Goal: Task Accomplishment & Management: Use online tool/utility

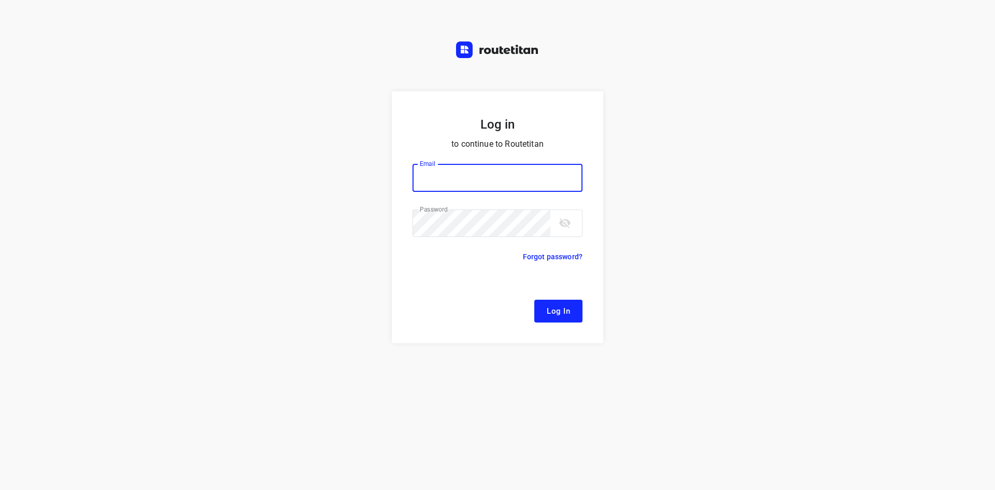
type input "[EMAIL_ADDRESS][DOMAIN_NAME]"
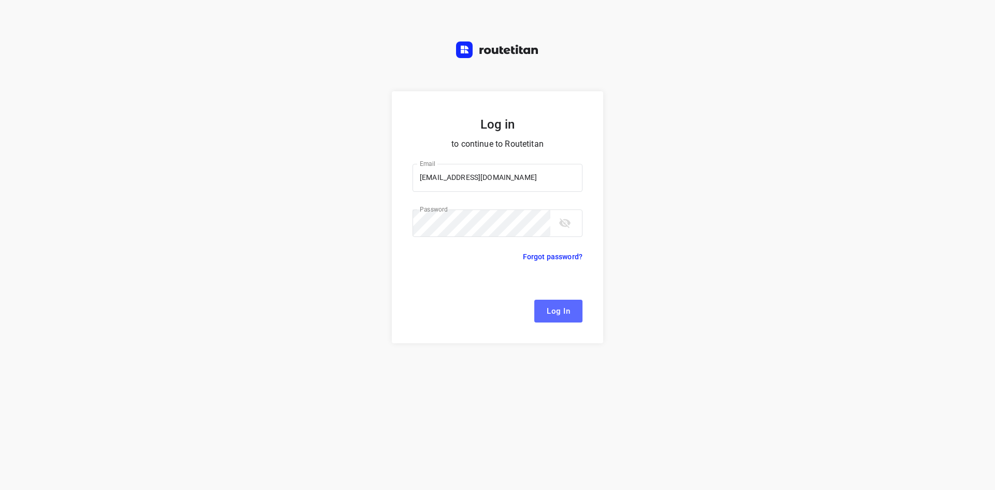
click at [563, 311] on span "Log In" at bounding box center [558, 310] width 23 height 13
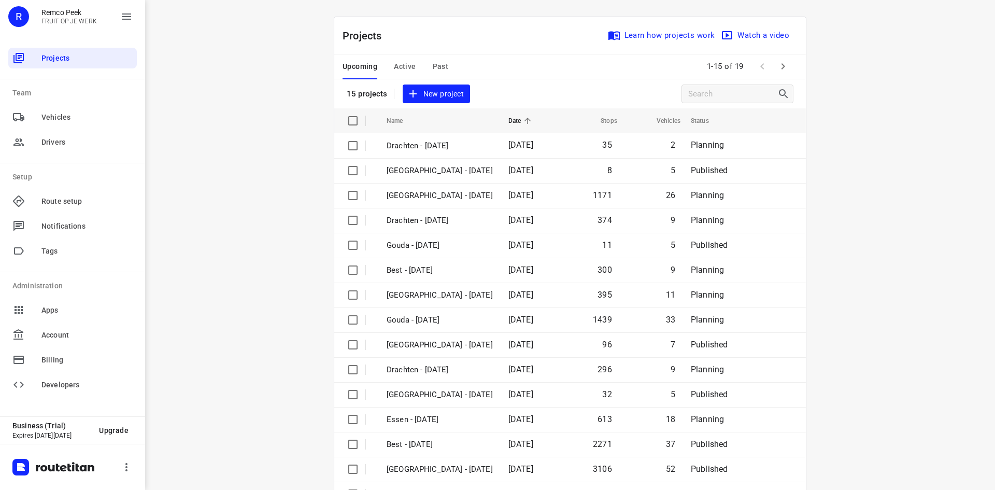
click at [399, 71] on span "Active" at bounding box center [405, 66] width 22 height 13
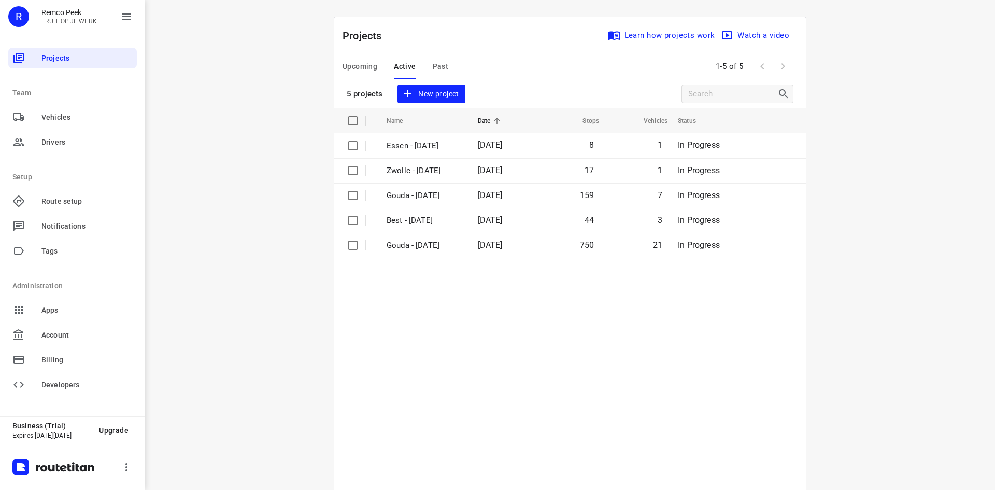
click at [345, 66] on span "Upcoming" at bounding box center [360, 66] width 35 height 13
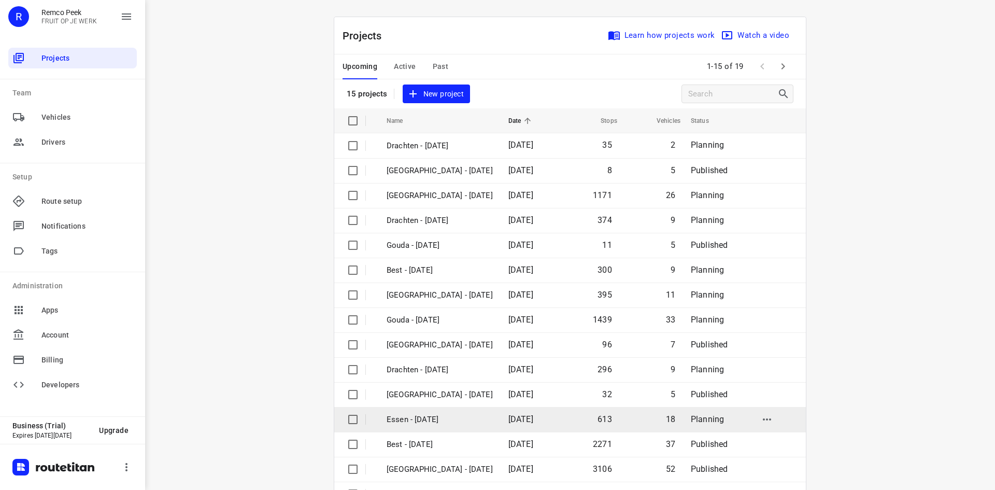
click at [461, 424] on p "Essen - [DATE]" at bounding box center [440, 420] width 106 height 12
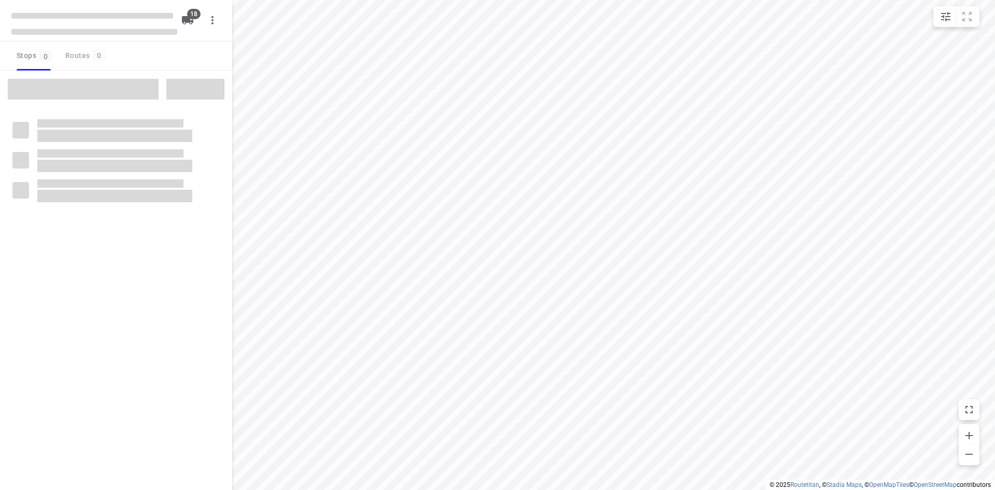
checkbox input "true"
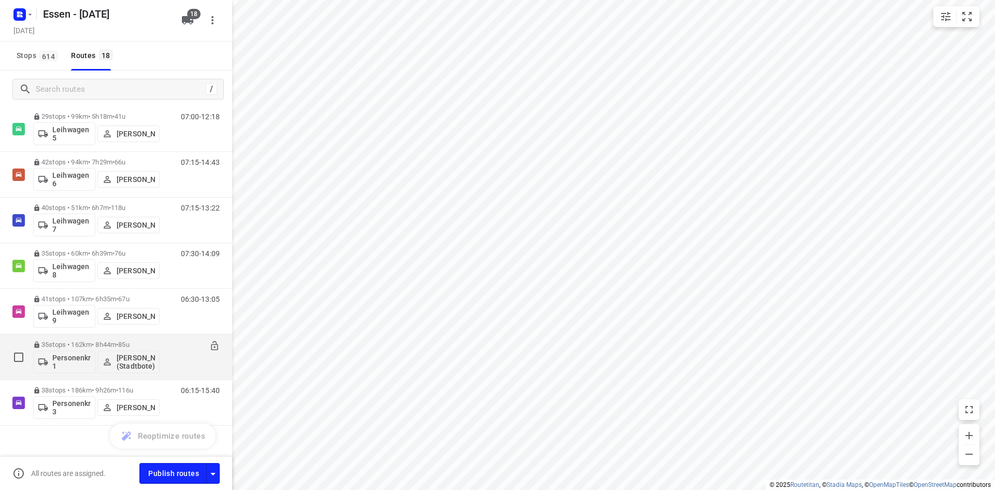
scroll to position [567, 0]
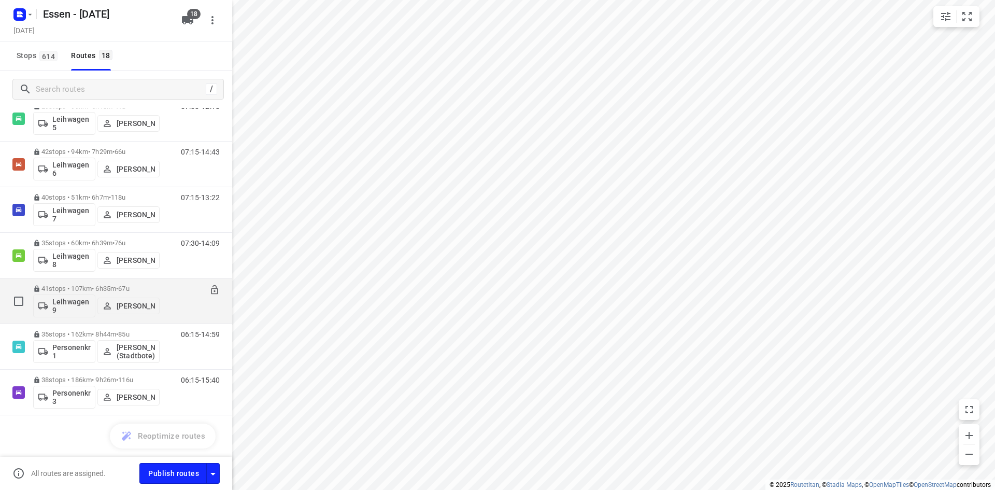
click at [168, 304] on div "06:30-13:05" at bounding box center [194, 304] width 52 height 38
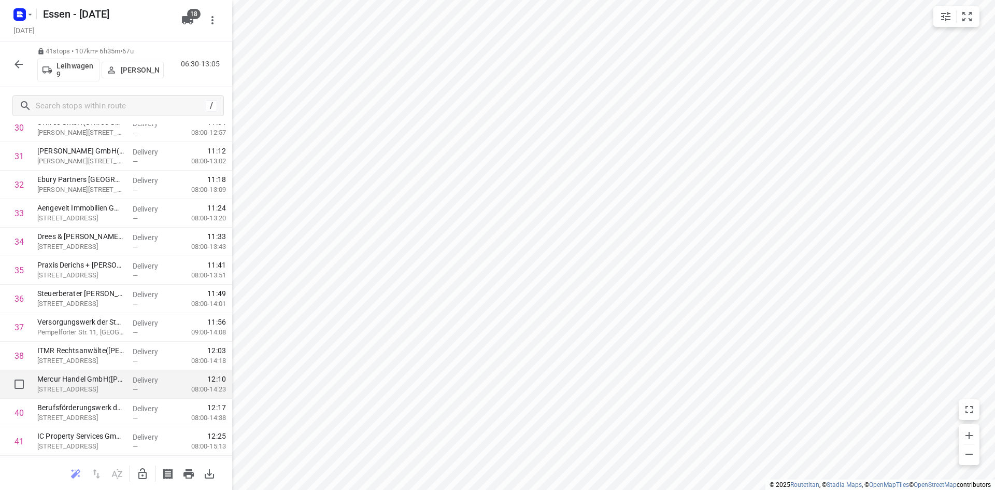
scroll to position [947, 0]
click at [19, 64] on icon "button" at bounding box center [19, 64] width 8 height 8
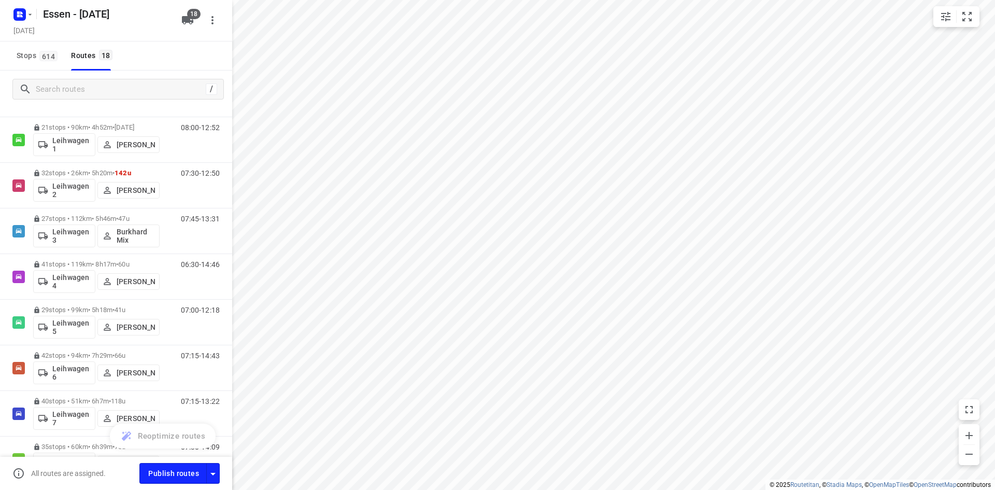
scroll to position [567, 0]
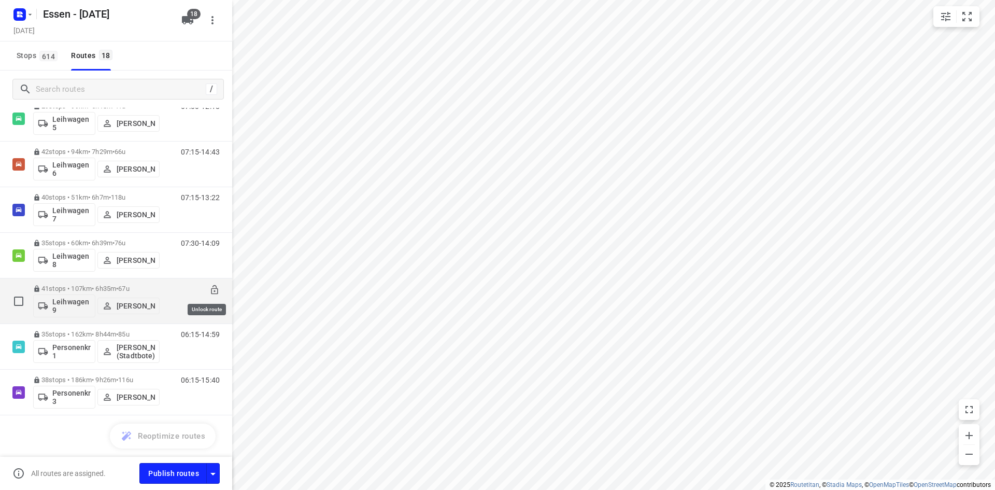
click at [209, 290] on icon at bounding box center [214, 290] width 10 height 10
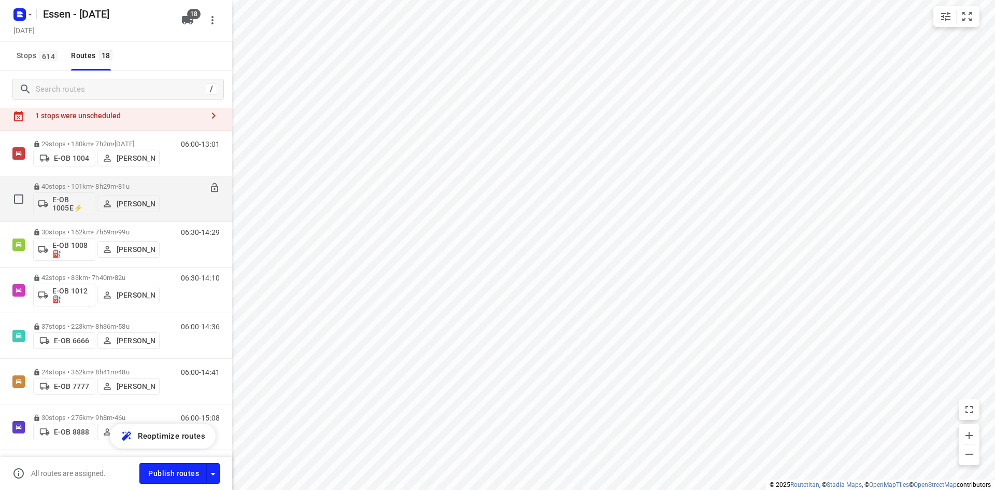
scroll to position [0, 0]
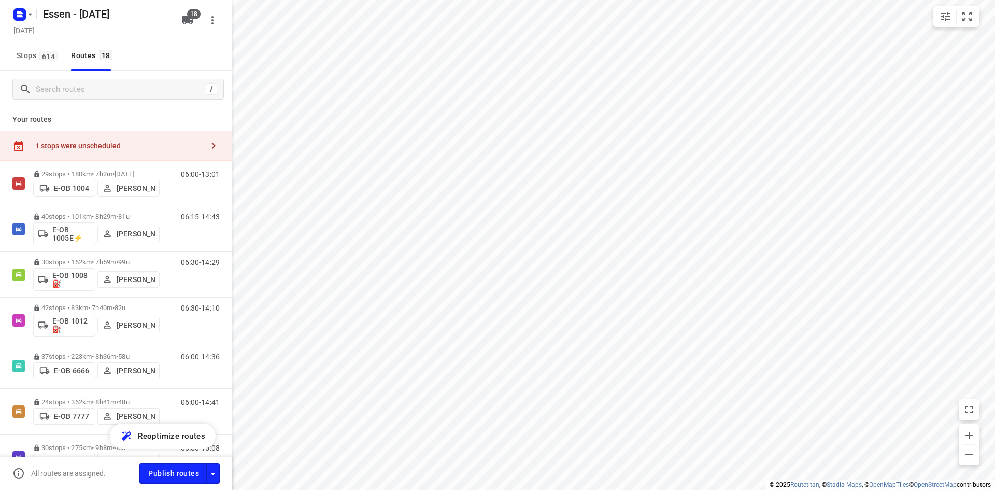
click at [156, 143] on div "1 stops were unscheduled" at bounding box center [119, 146] width 168 height 8
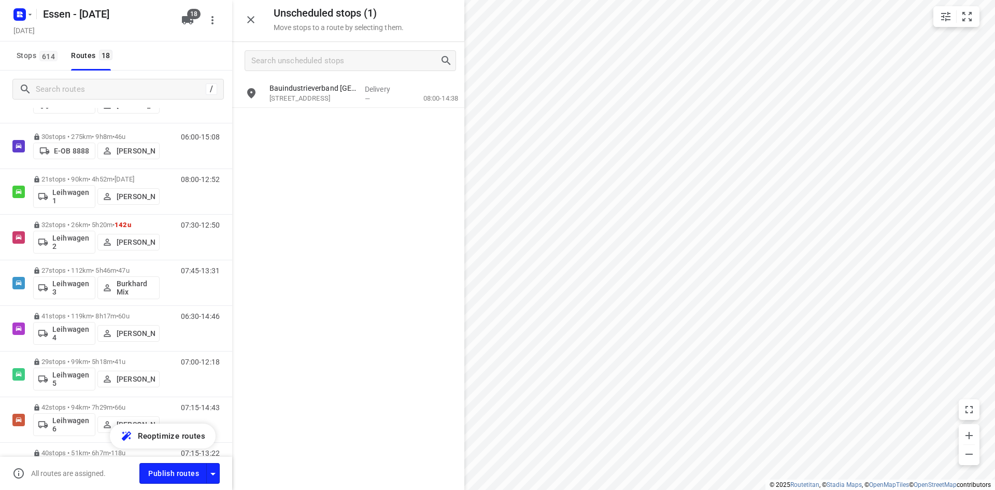
scroll to position [567, 0]
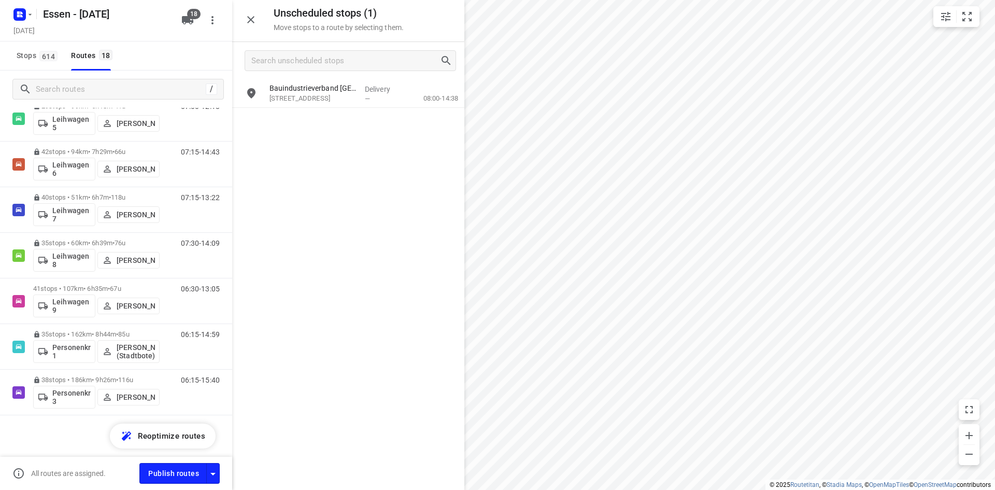
click at [182, 314] on div "06:30-13:05" at bounding box center [194, 304] width 52 height 38
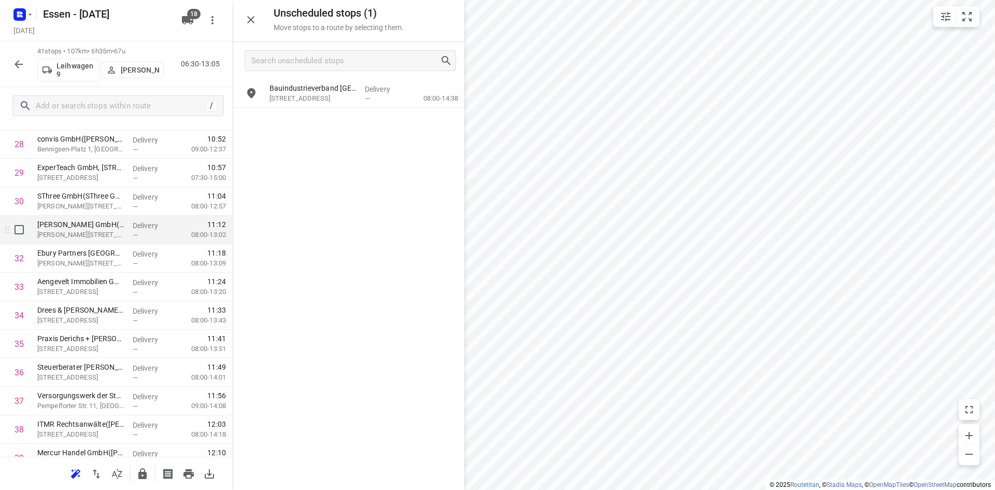
scroll to position [947, 0]
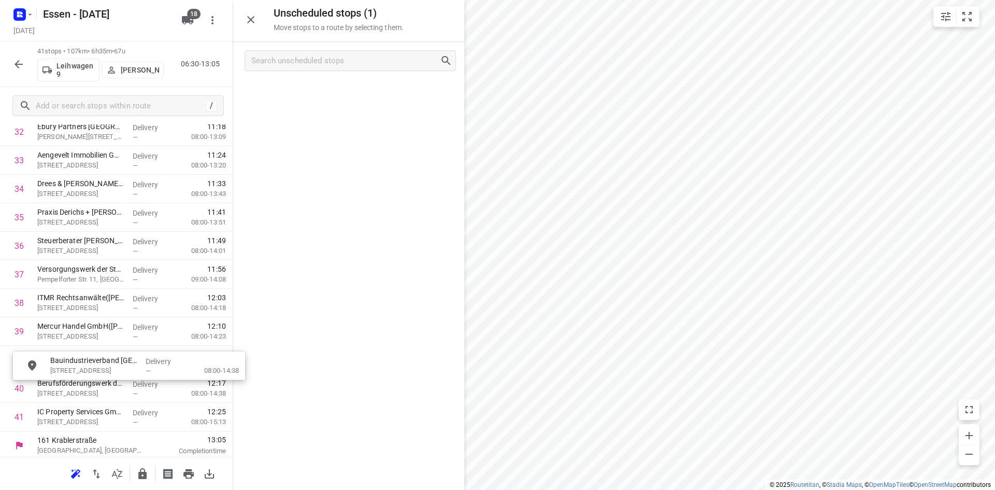
drag, startPoint x: 317, startPoint y: 103, endPoint x: 96, endPoint y: 382, distance: 355.7
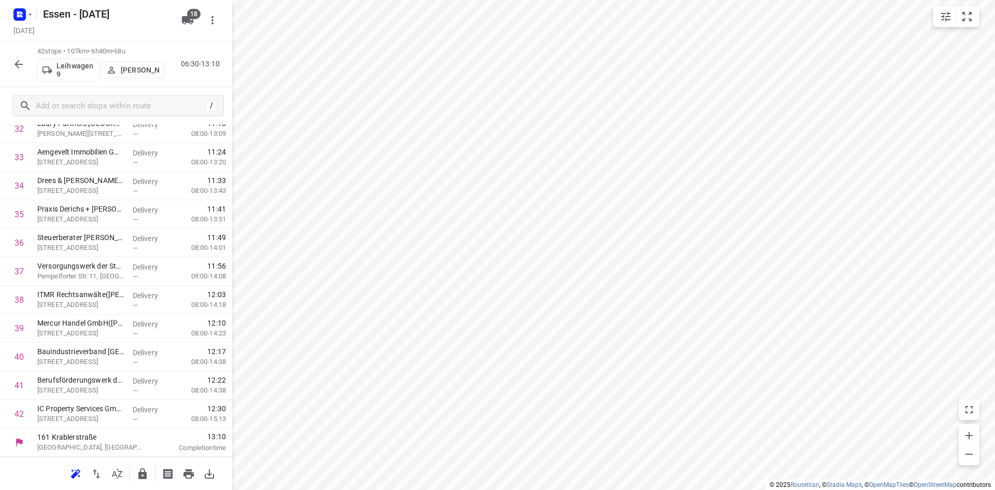
scroll to position [946, 0]
click at [15, 69] on icon "button" at bounding box center [18, 64] width 12 height 12
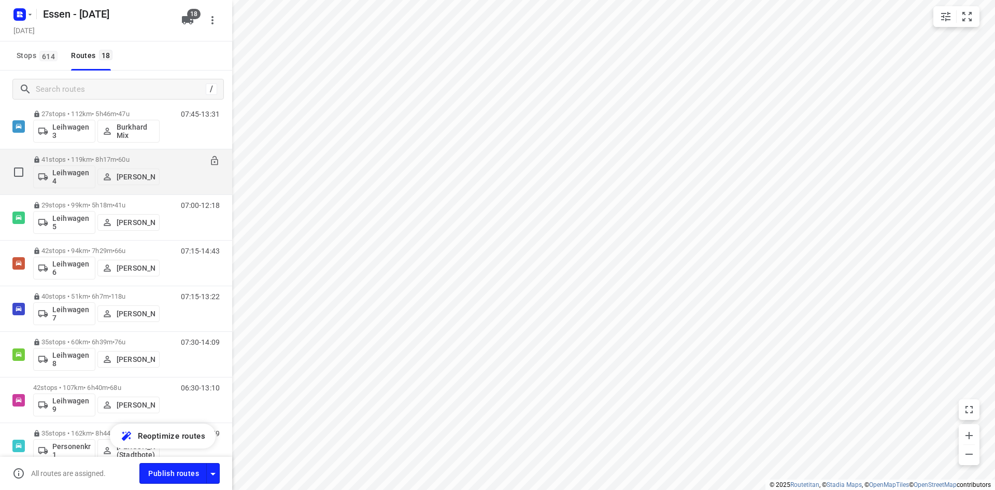
scroll to position [518, 0]
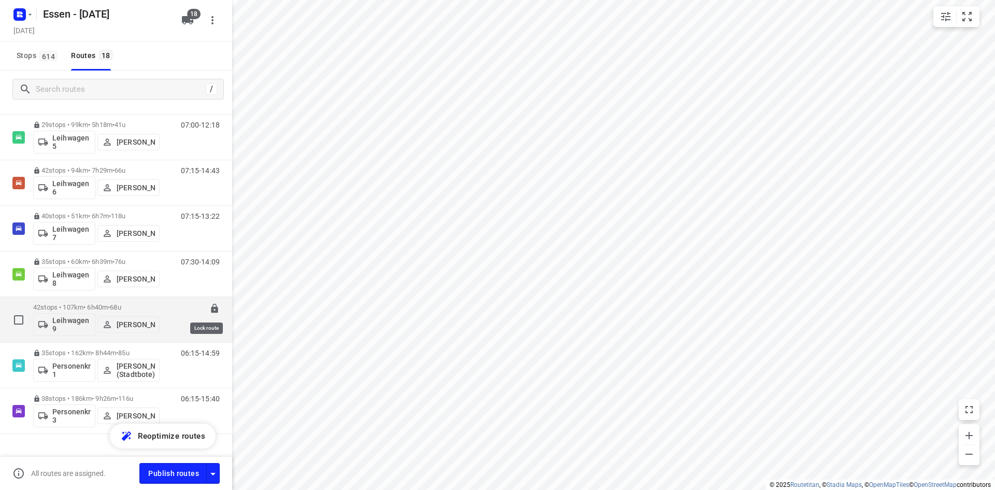
click at [211, 308] on icon at bounding box center [214, 308] width 7 height 9
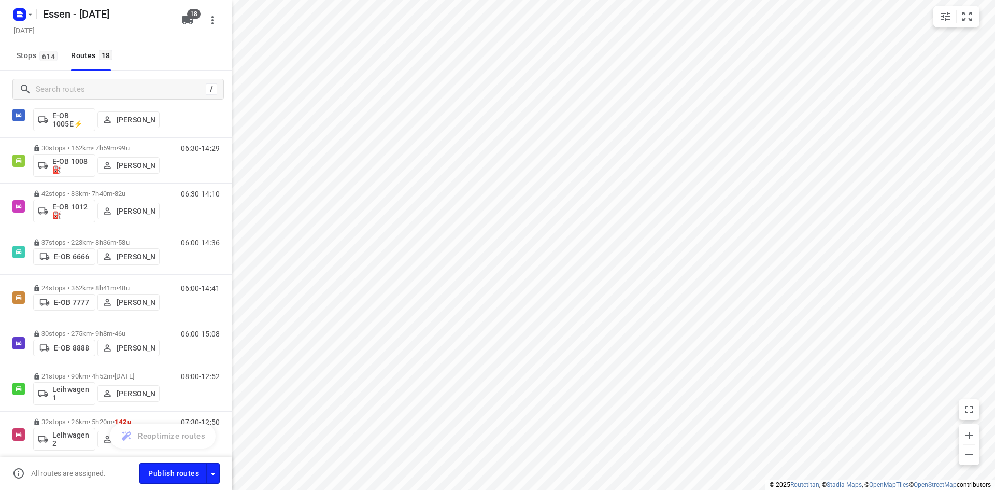
scroll to position [0, 0]
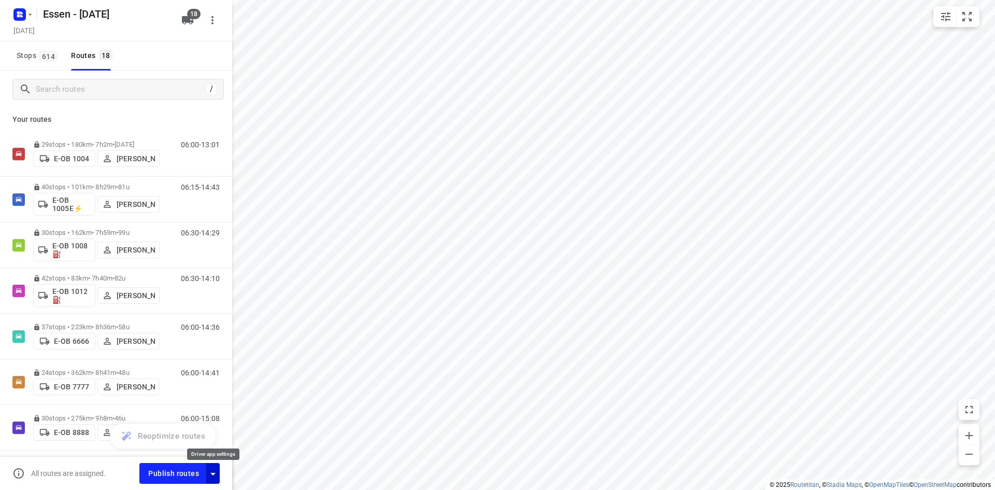
click at [209, 472] on icon "button" at bounding box center [213, 474] width 12 height 12
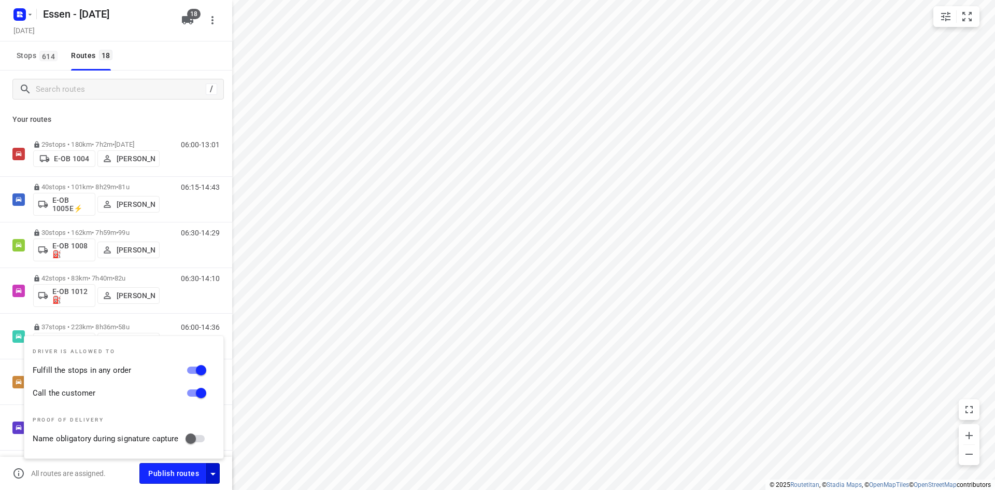
click at [179, 53] on div "Stops 614 Routes 18" at bounding box center [116, 55] width 232 height 29
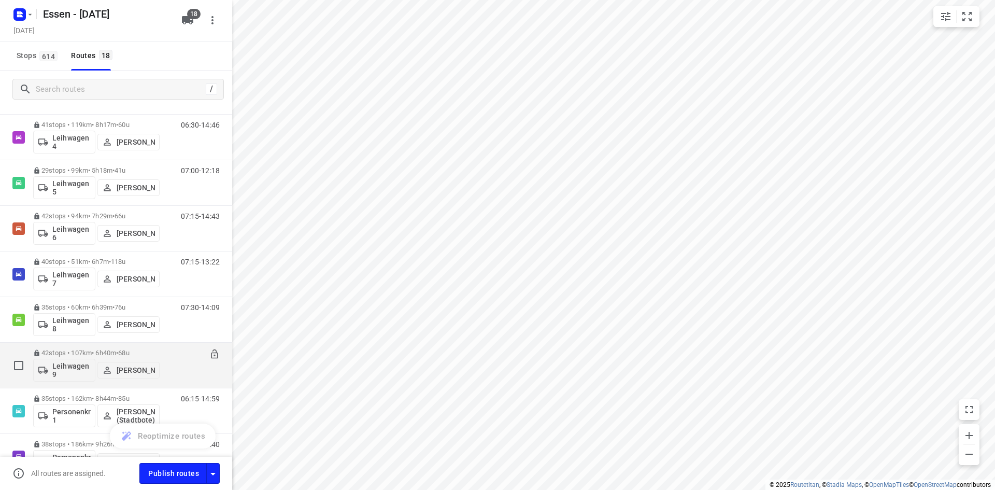
scroll to position [537, 0]
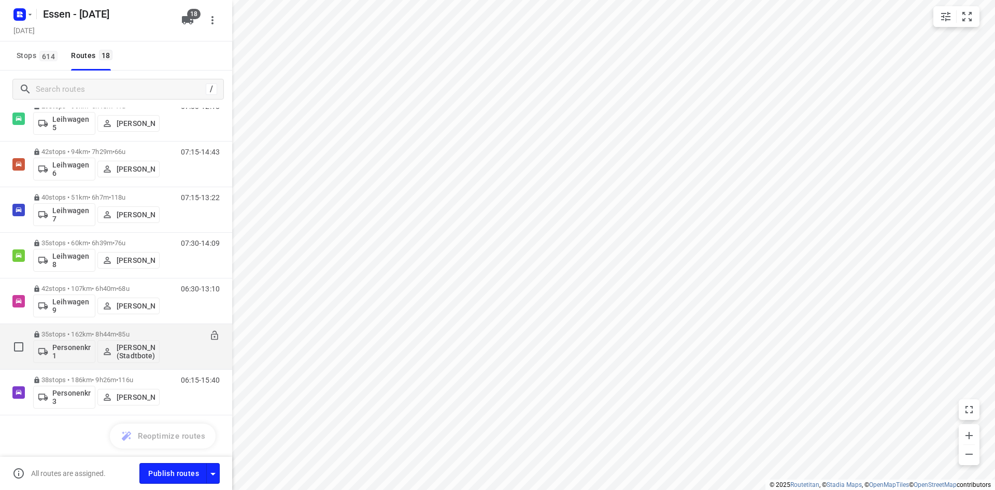
click at [168, 348] on div "06:15-14:59" at bounding box center [194, 349] width 52 height 38
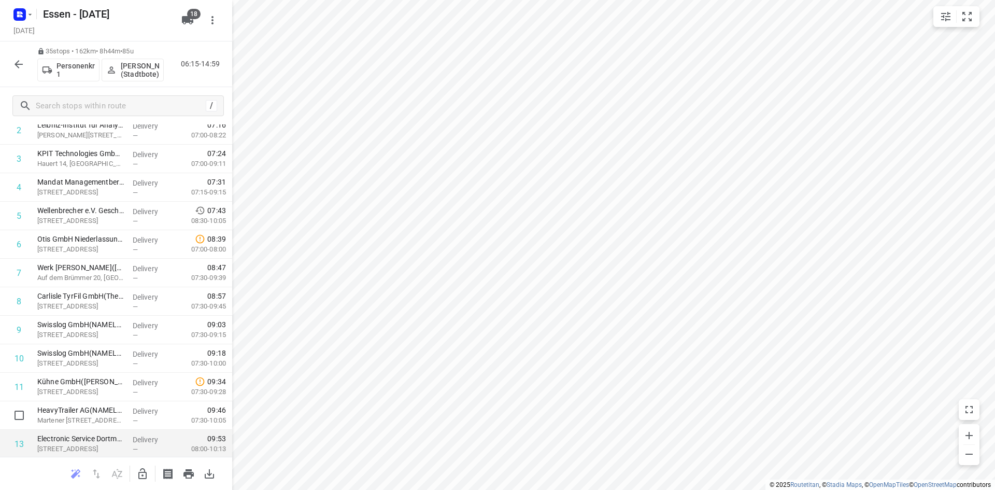
scroll to position [104, 0]
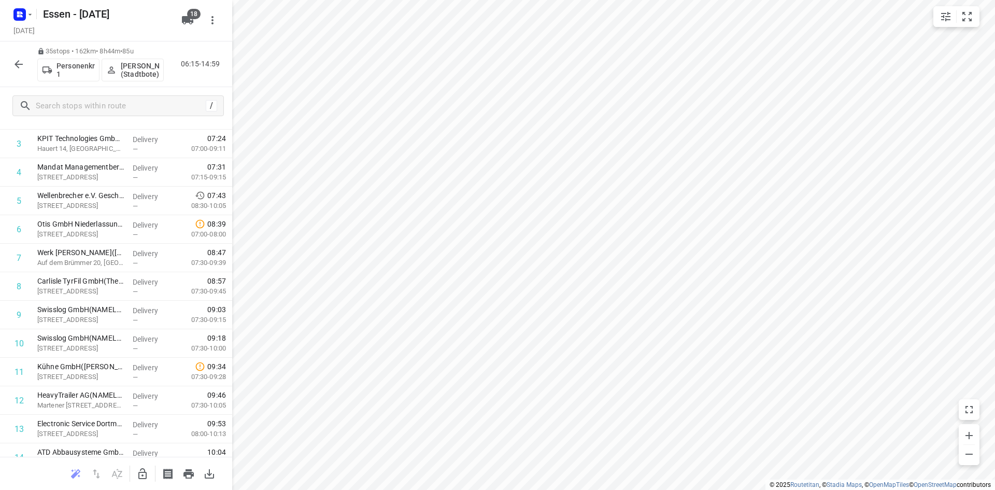
click at [16, 69] on icon "button" at bounding box center [18, 64] width 12 height 12
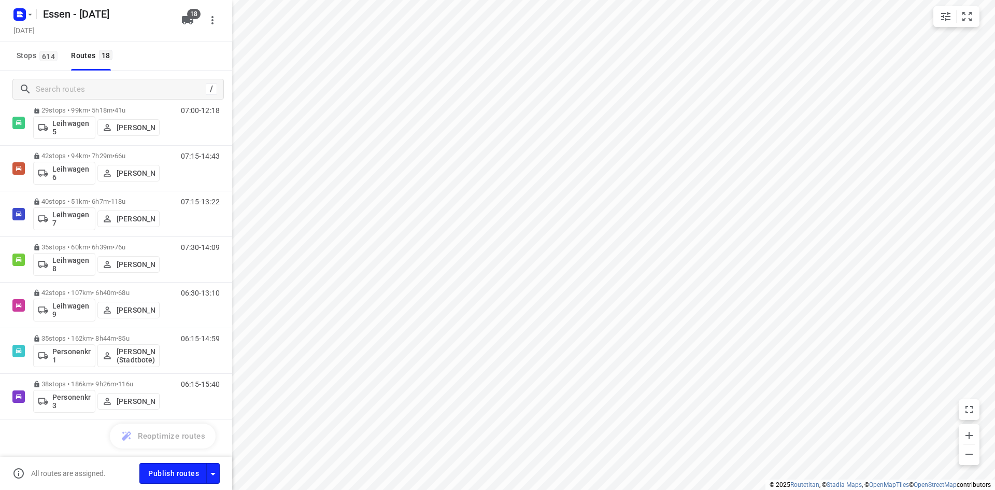
scroll to position [537, 0]
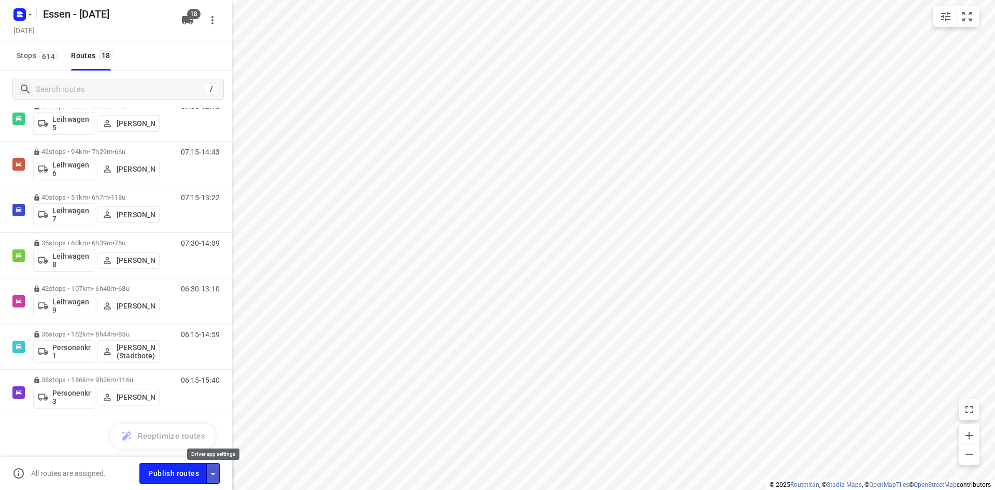
click at [215, 476] on icon "button" at bounding box center [213, 474] width 12 height 12
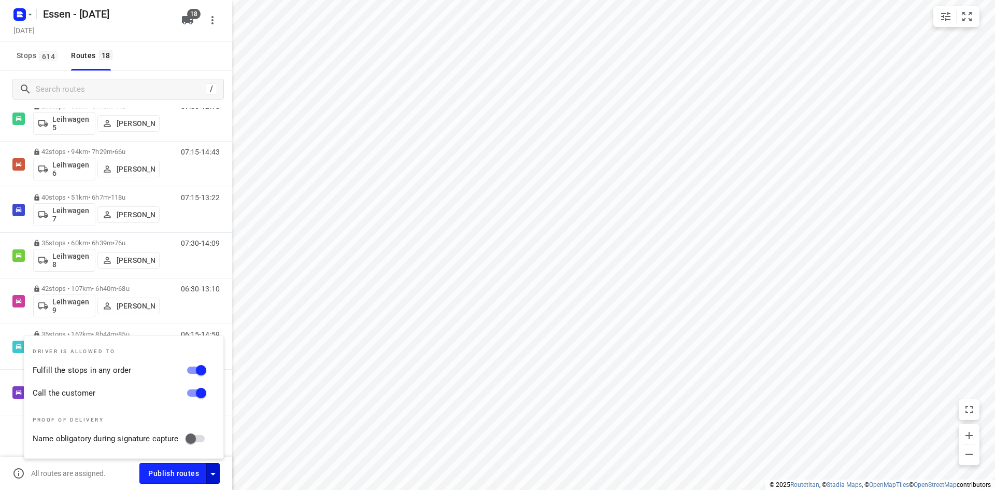
click at [177, 58] on div "Stops 614 Routes 18" at bounding box center [116, 55] width 232 height 29
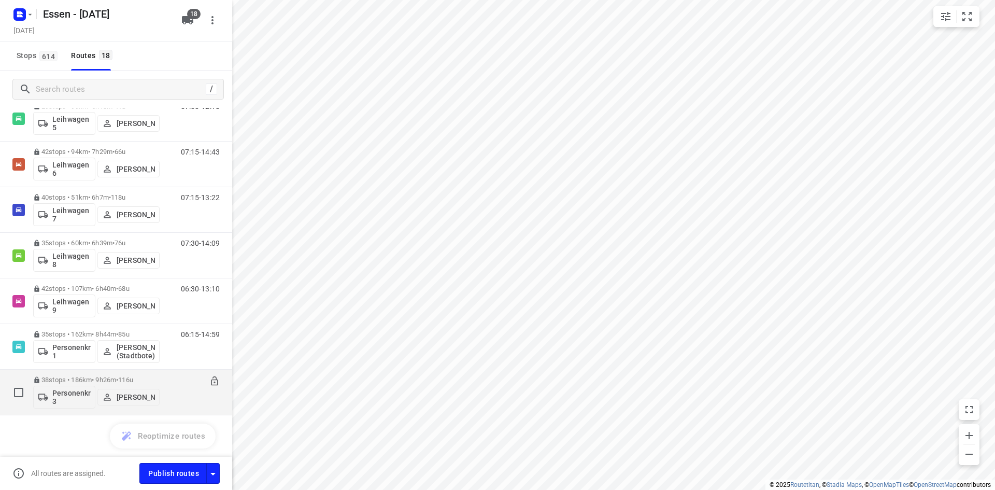
scroll to position [485, 0]
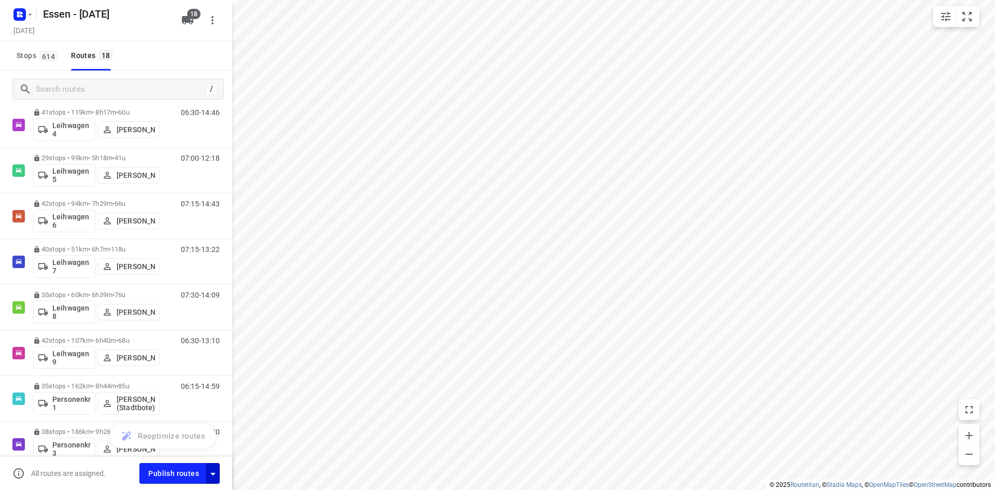
click at [213, 479] on icon "button" at bounding box center [213, 474] width 12 height 12
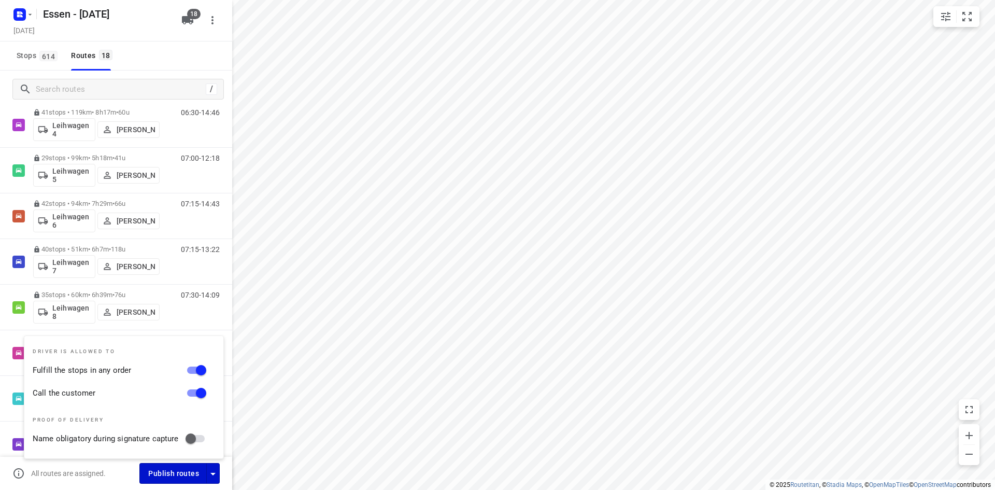
click at [174, 478] on span "Publish routes" at bounding box center [173, 473] width 51 height 13
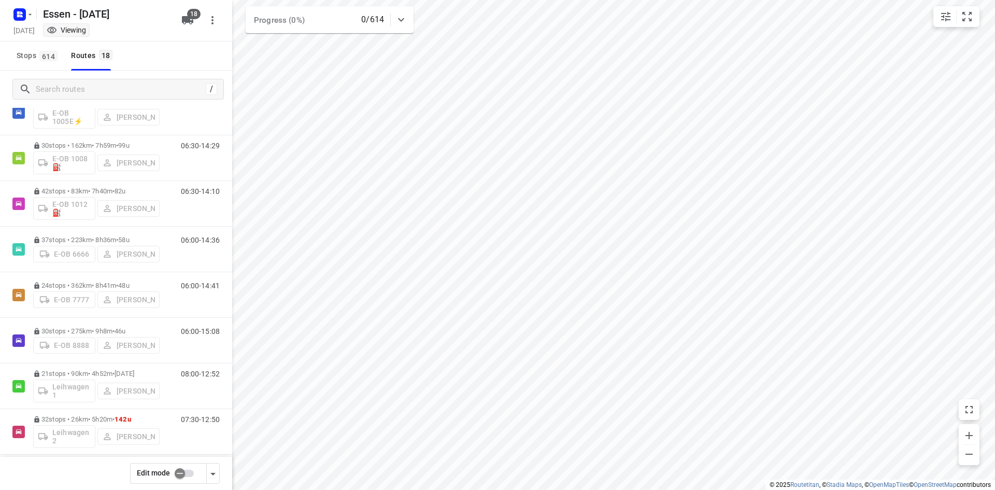
scroll to position [0, 0]
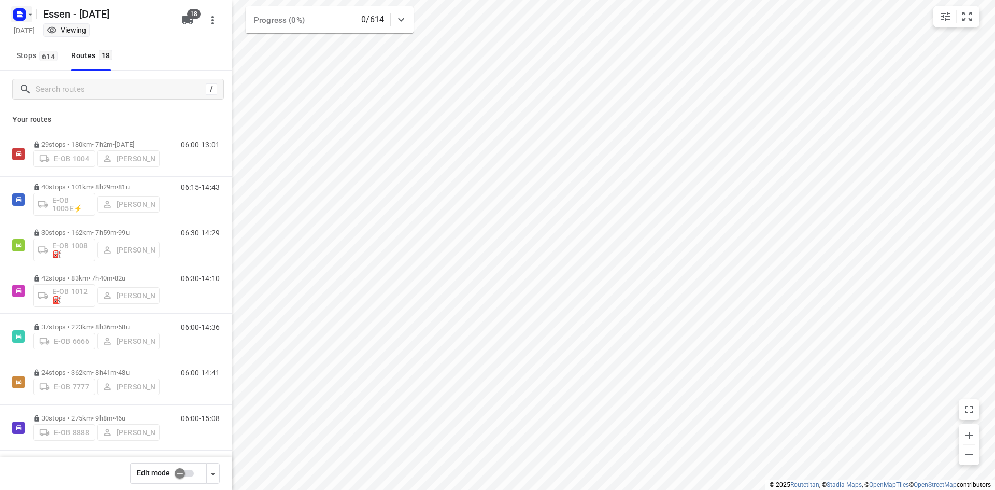
click at [30, 14] on icon "button" at bounding box center [31, 14] width 4 height 2
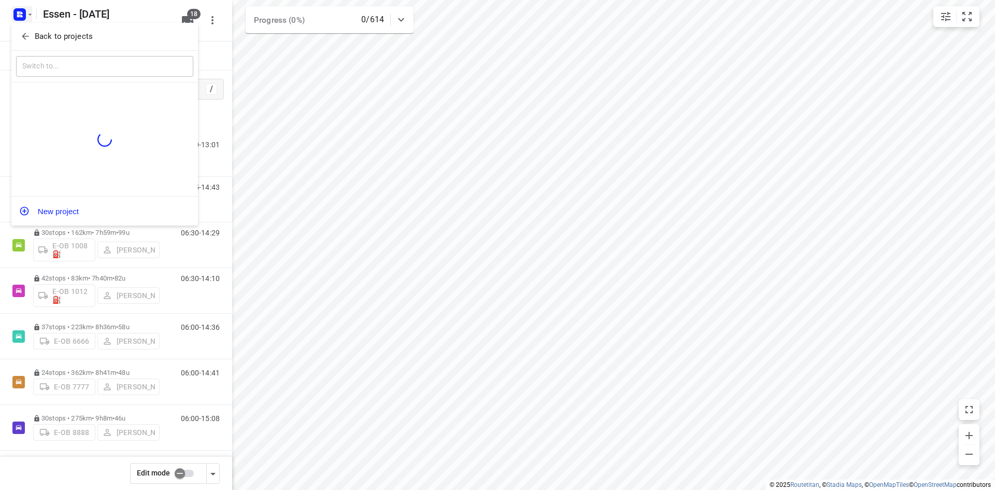
click at [30, 37] on icon "button" at bounding box center [25, 36] width 10 height 10
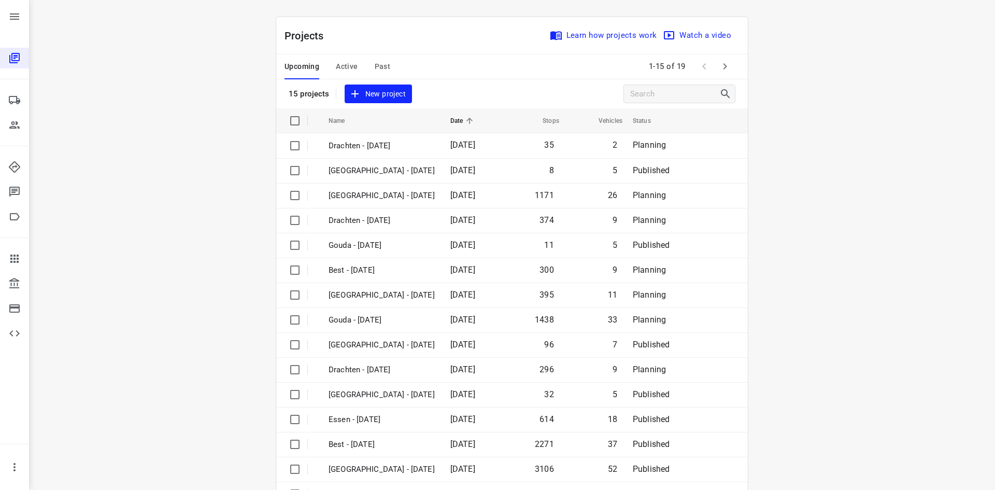
click at [341, 65] on span "Active" at bounding box center [347, 66] width 22 height 13
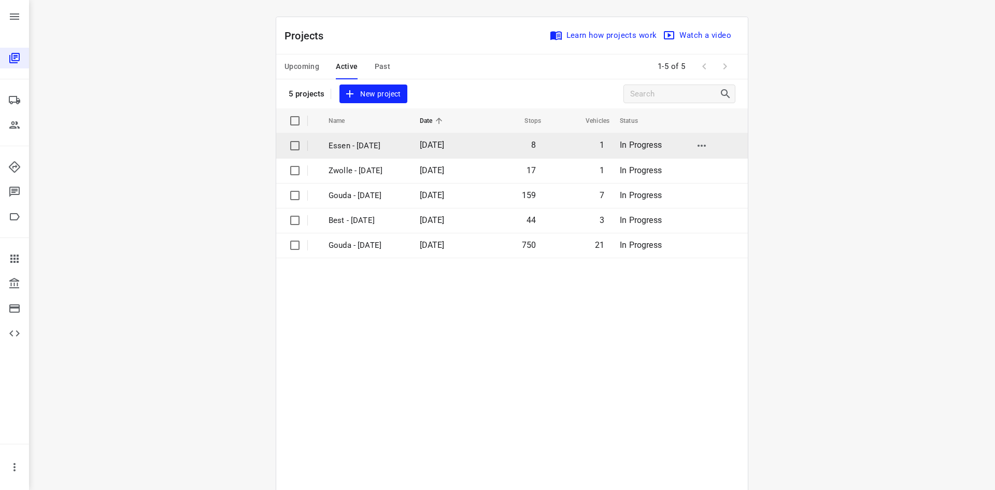
click at [389, 142] on p "Essen - [DATE]" at bounding box center [367, 146] width 76 height 12
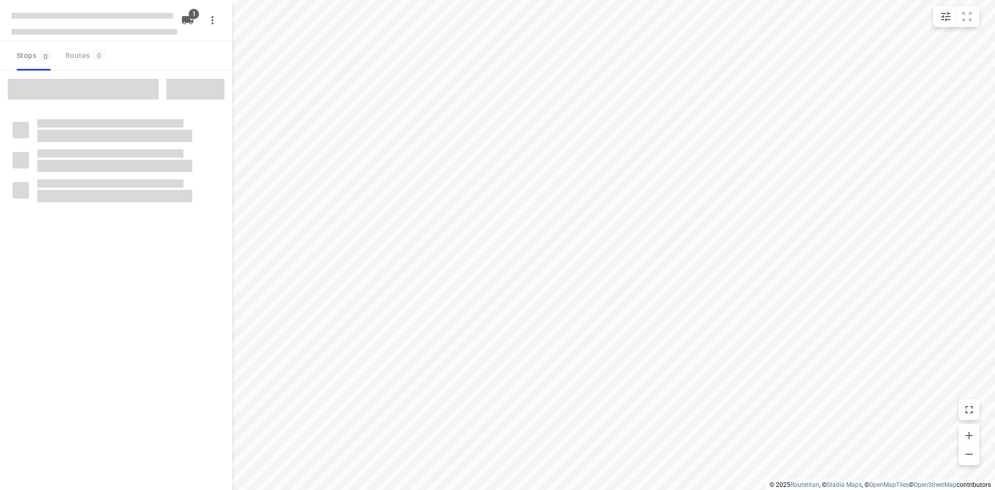
checkbox input "true"
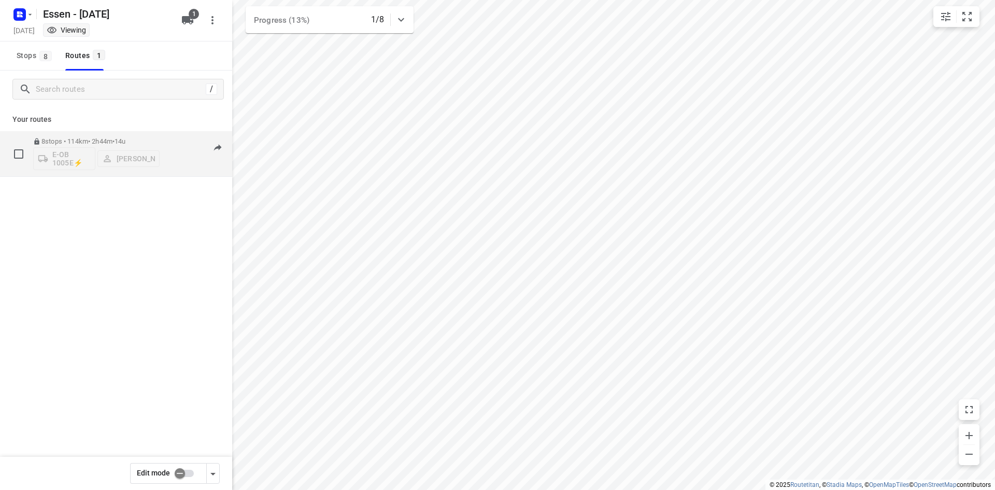
click at [186, 176] on div "8 stops • 114km • 2h44m • 14u E-OB 1005E⚡ Tim Troschke 08:40-11:24" at bounding box center [116, 154] width 232 height 46
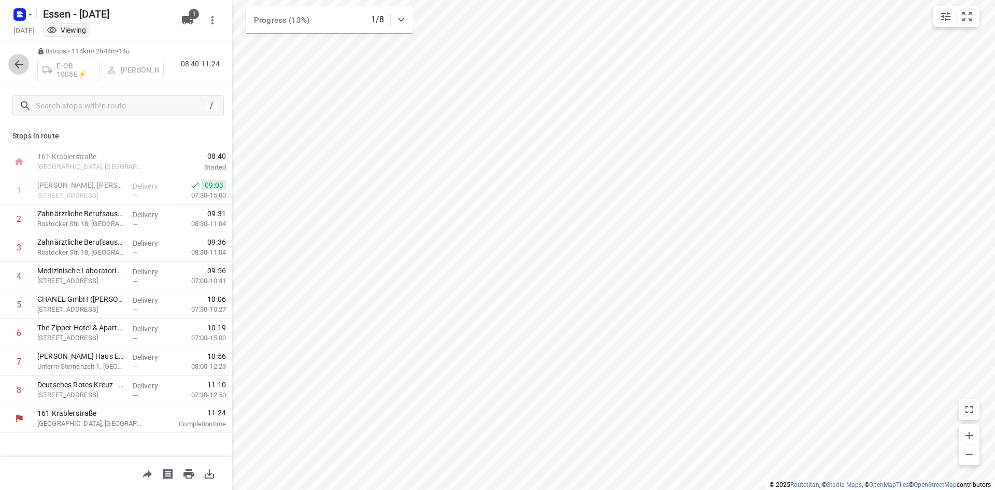
click at [14, 64] on icon "button" at bounding box center [18, 64] width 12 height 12
